Goal: Task Accomplishment & Management: Use online tool/utility

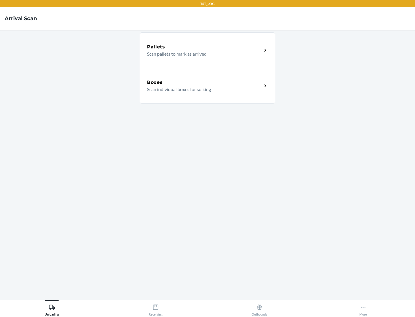
click at [204, 82] on div "Boxes" at bounding box center [204, 82] width 115 height 7
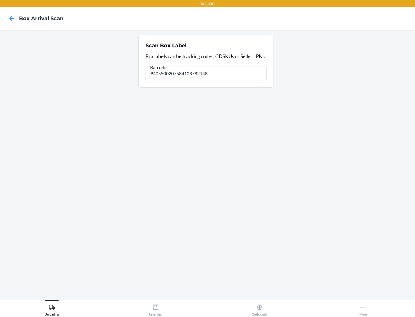
type input "9405500207584108782148"
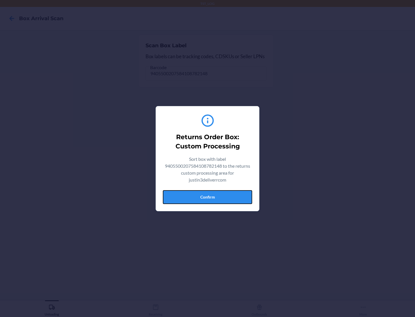
click at [207, 197] on button "Confirm" at bounding box center [207, 197] width 89 height 14
